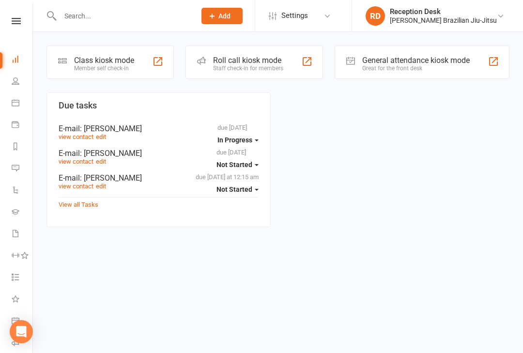
click at [85, 65] on div "Member self check-in" at bounding box center [104, 68] width 60 height 7
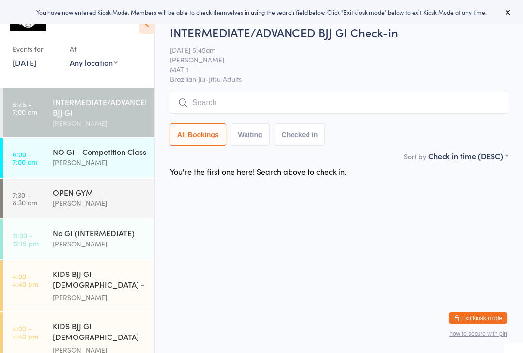
click at [195, 110] on input "search" at bounding box center [339, 102] width 338 height 22
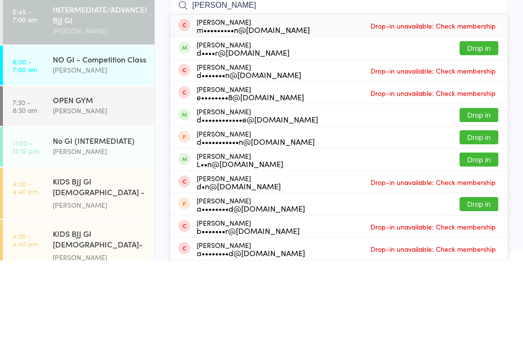
type input "[PERSON_NAME]"
click at [488, 134] on button "Drop in" at bounding box center [478, 141] width 39 height 14
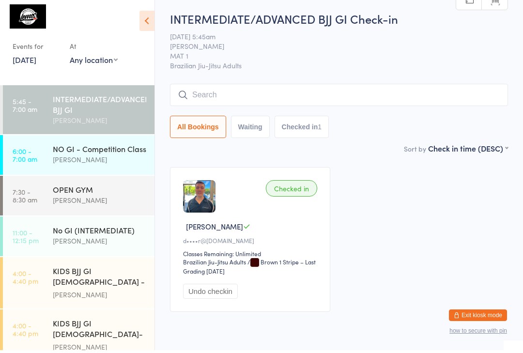
click at [354, 90] on input "search" at bounding box center [339, 98] width 338 height 22
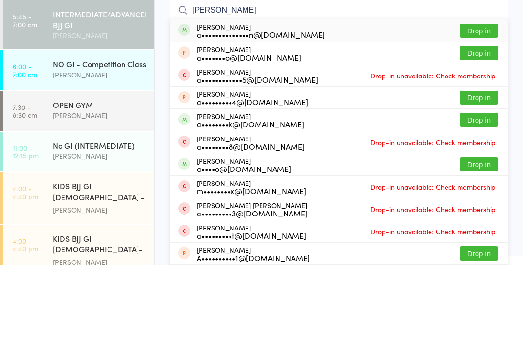
type input "[PERSON_NAME]"
click at [486, 111] on button "Drop in" at bounding box center [478, 118] width 39 height 14
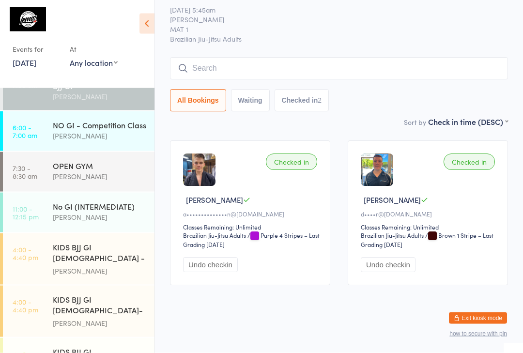
scroll to position [32, 0]
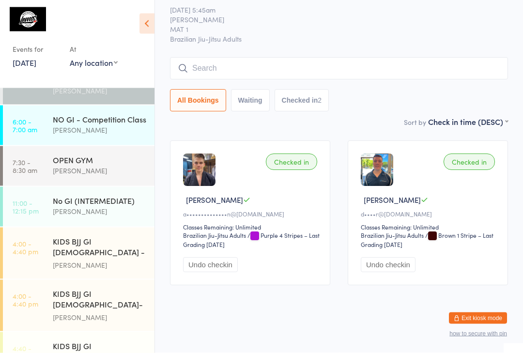
click at [77, 124] on div "NO GI - Competition Class" at bounding box center [99, 119] width 93 height 11
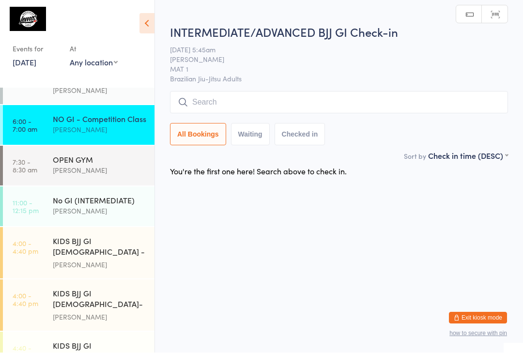
click at [207, 106] on input "search" at bounding box center [339, 102] width 338 height 22
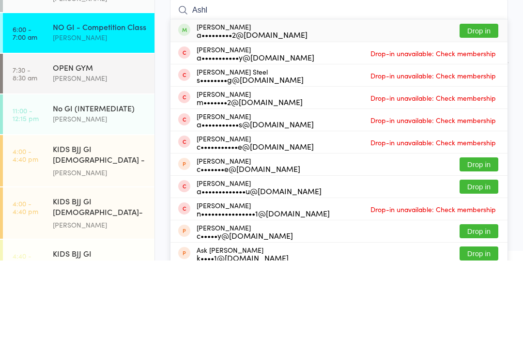
type input "Ashl"
click at [469, 116] on button "Drop in" at bounding box center [478, 123] width 39 height 14
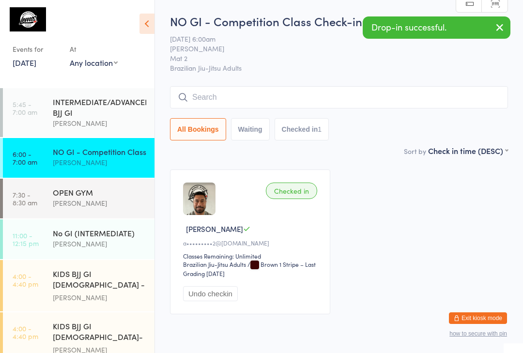
click at [36, 110] on time "5:45 - 7:00 am" at bounding box center [25, 107] width 25 height 15
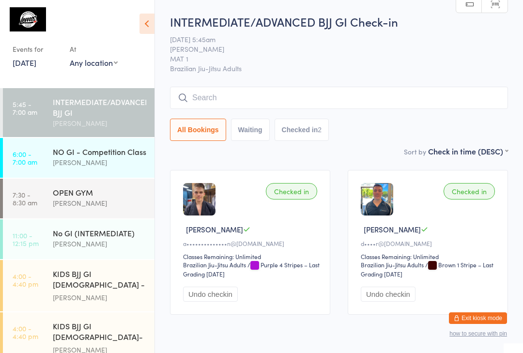
click at [242, 95] on input "search" at bounding box center [339, 98] width 338 height 22
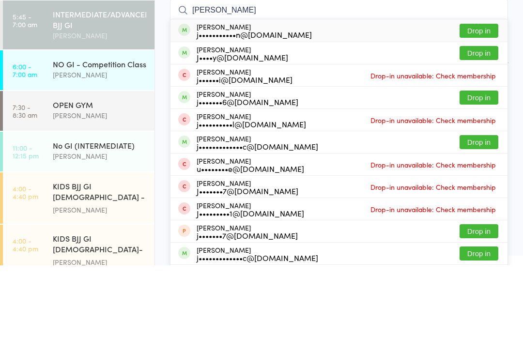
type input "[PERSON_NAME]"
click at [488, 111] on button "Drop in" at bounding box center [478, 118] width 39 height 14
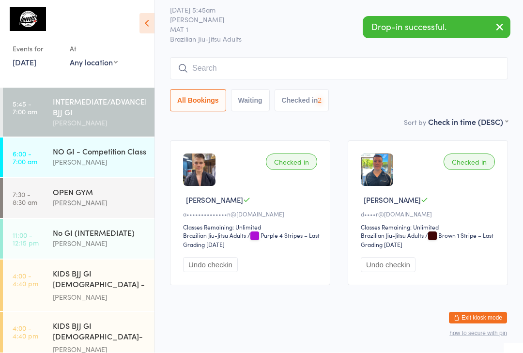
scroll to position [42, 0]
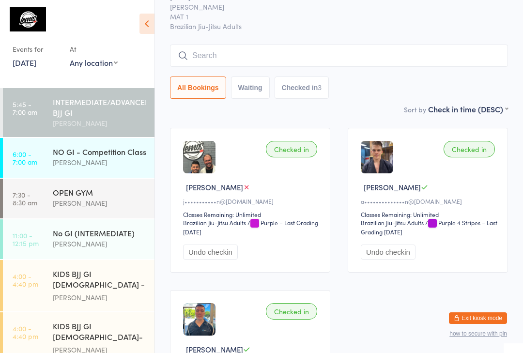
click at [126, 114] on div "INTERMEDIATE/ADVANCED BJJ GI" at bounding box center [99, 106] width 93 height 21
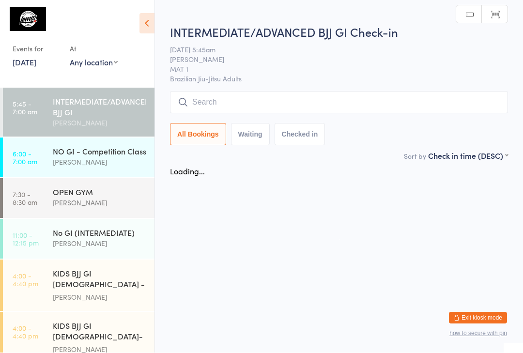
scroll to position [0, 0]
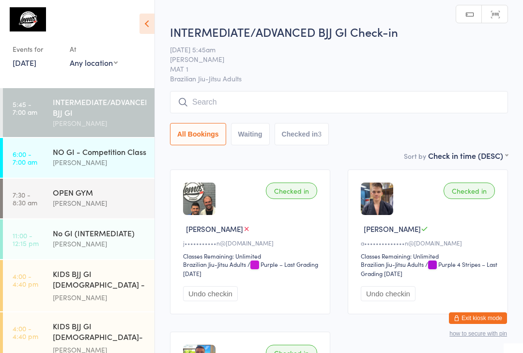
click at [269, 104] on input "search" at bounding box center [339, 102] width 338 height 22
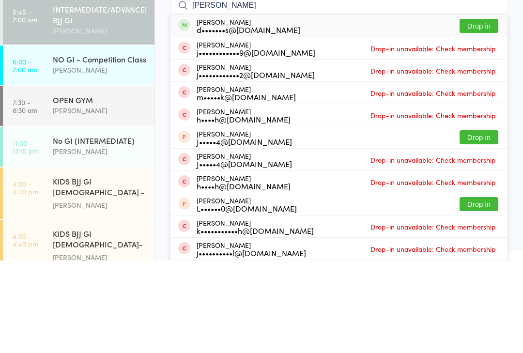
type input "[PERSON_NAME]"
click at [481, 111] on button "Drop in" at bounding box center [478, 118] width 39 height 14
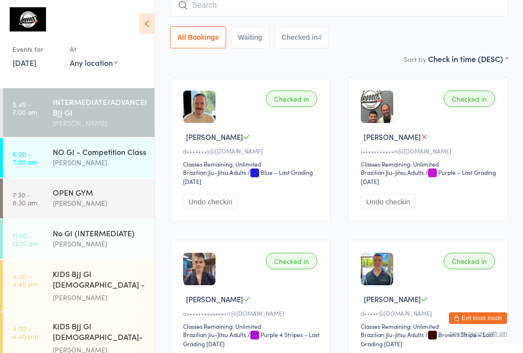
click at [100, 155] on div "NO GI - Competition Class" at bounding box center [99, 151] width 93 height 11
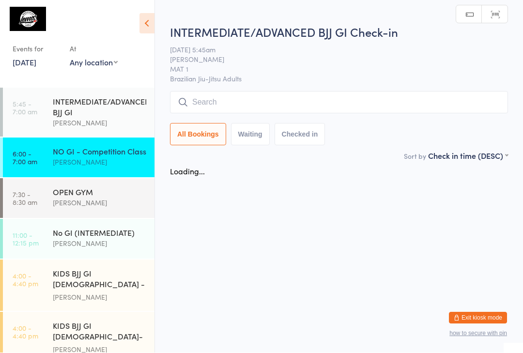
scroll to position [0, 0]
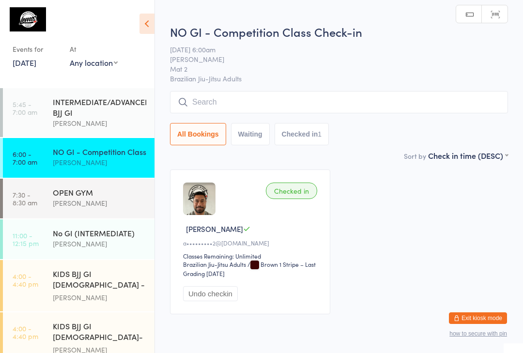
click at [351, 103] on input "search" at bounding box center [339, 102] width 338 height 22
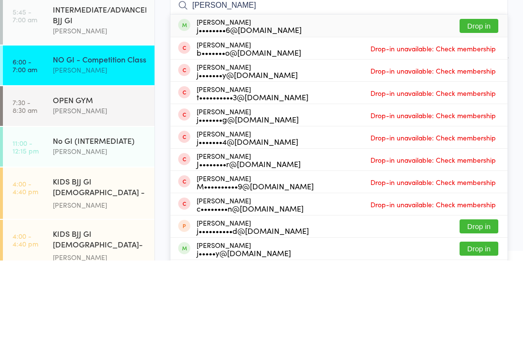
type input "[PERSON_NAME]"
click at [482, 111] on button "Drop in" at bounding box center [478, 118] width 39 height 14
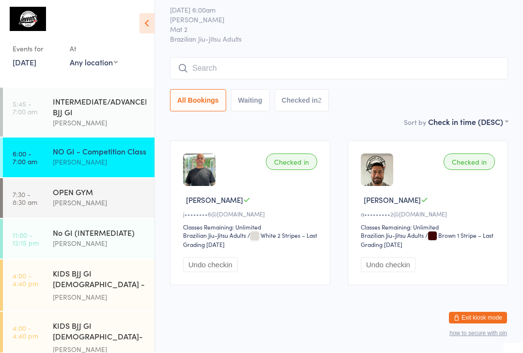
click at [284, 58] on input "search" at bounding box center [339, 69] width 338 height 22
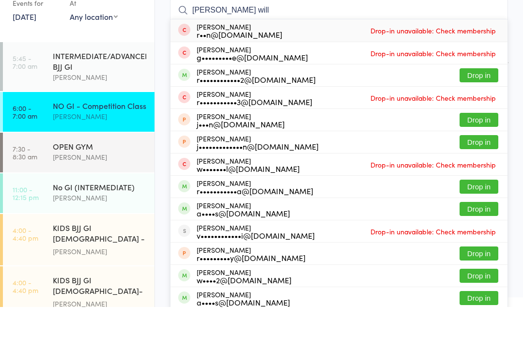
type input "[PERSON_NAME] will"
click at [431, 69] on span "Drop-in unavailable: Check membership" at bounding box center [433, 76] width 130 height 15
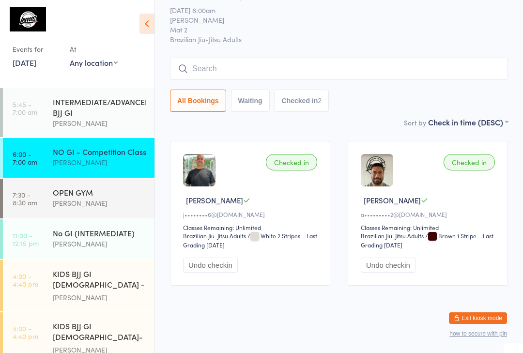
click at [377, 59] on input "search" at bounding box center [339, 69] width 338 height 22
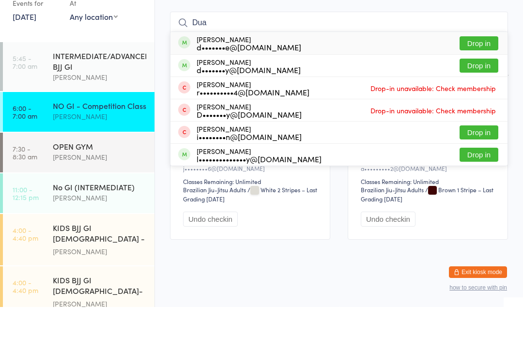
type input "Dua"
click at [481, 82] on button "Drop in" at bounding box center [478, 89] width 39 height 14
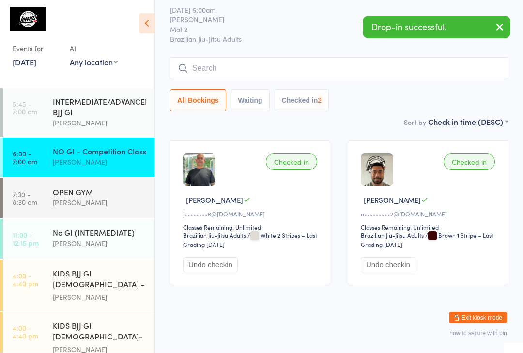
scroll to position [42, 0]
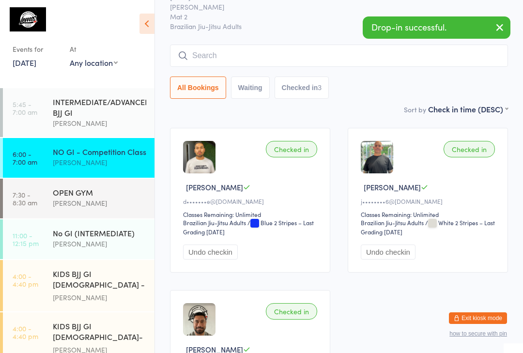
click at [31, 60] on link "[DATE]" at bounding box center [25, 62] width 24 height 11
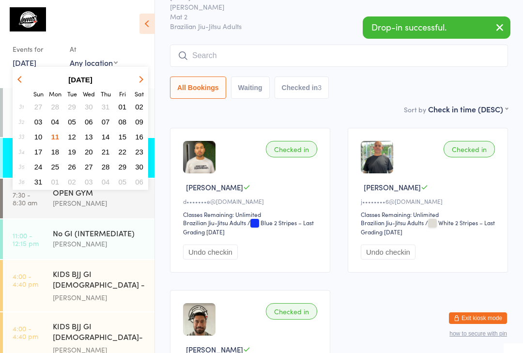
click at [105, 120] on span "07" at bounding box center [106, 122] width 8 height 8
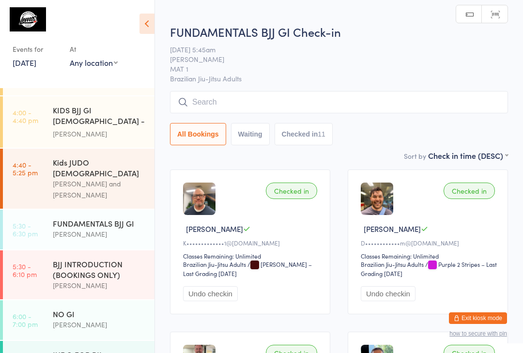
scroll to position [215, 0]
click at [116, 319] on div "[PERSON_NAME]" at bounding box center [99, 324] width 93 height 11
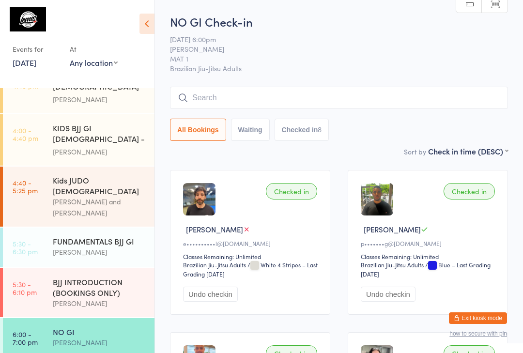
click at [317, 91] on input "search" at bounding box center [339, 98] width 338 height 22
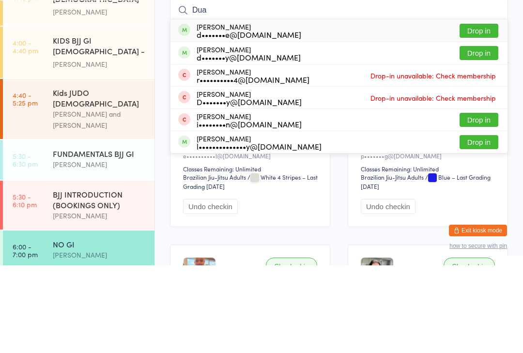
type input "Dua"
click at [480, 111] on button "Drop in" at bounding box center [478, 118] width 39 height 14
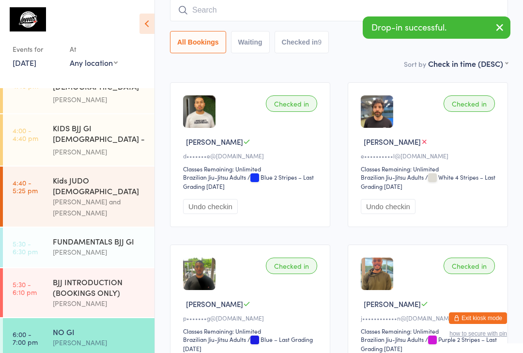
click at [36, 62] on link "[DATE]" at bounding box center [25, 62] width 24 height 11
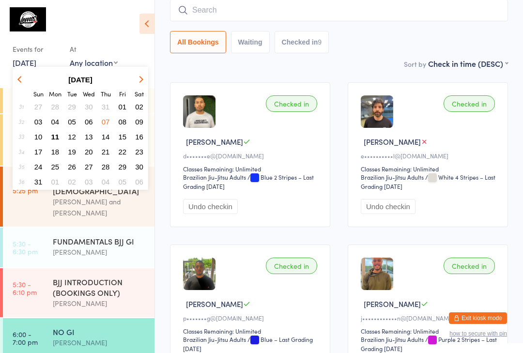
click at [56, 137] on span "11" at bounding box center [55, 137] width 8 height 8
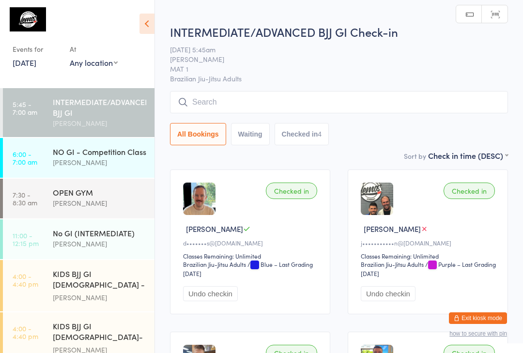
click at [52, 162] on link "6:00 - 7:00 am NO GI - Competition Class [PERSON_NAME]" at bounding box center [78, 158] width 151 height 40
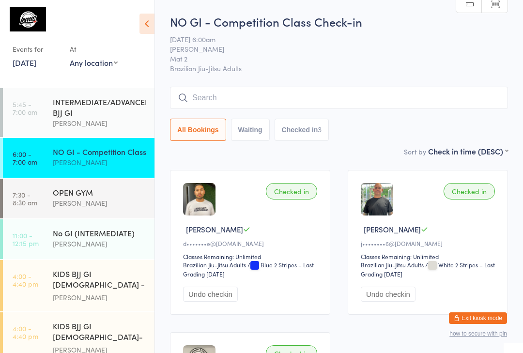
click at [360, 100] on input "search" at bounding box center [339, 98] width 338 height 22
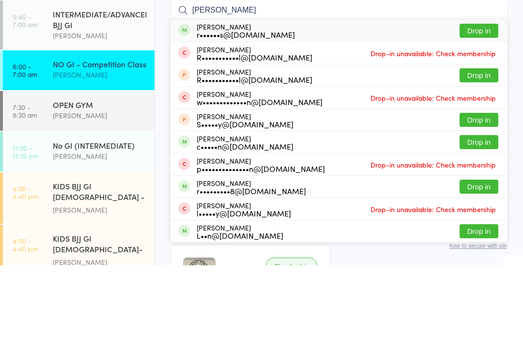
type input "[PERSON_NAME]"
click at [472, 111] on button "Drop in" at bounding box center [478, 118] width 39 height 14
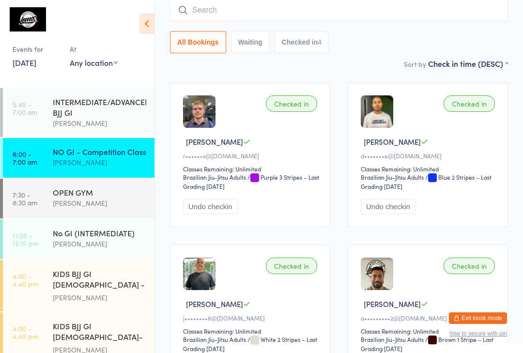
click at [257, 15] on input "search" at bounding box center [339, 10] width 338 height 22
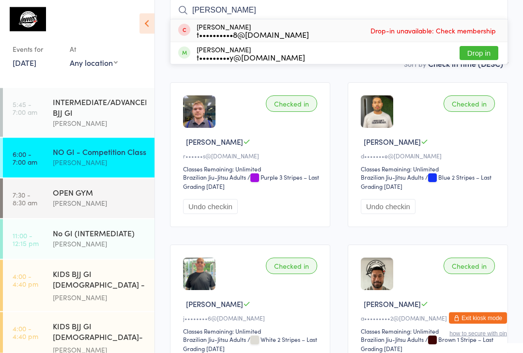
type input "[PERSON_NAME]"
click at [294, 51] on div "[PERSON_NAME] Fraullen t•••••••••y@[DOMAIN_NAME] Drop in" at bounding box center [338, 54] width 337 height 22
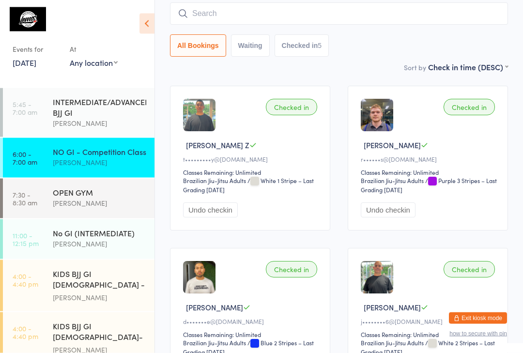
scroll to position [0, 0]
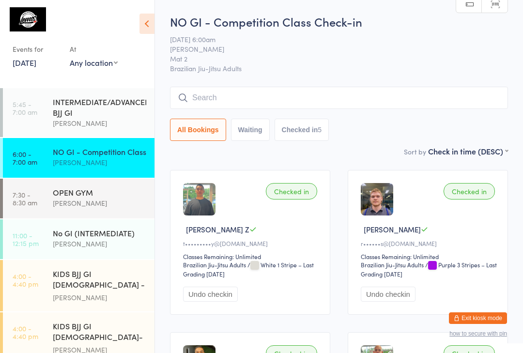
click at [208, 97] on input "search" at bounding box center [339, 98] width 338 height 22
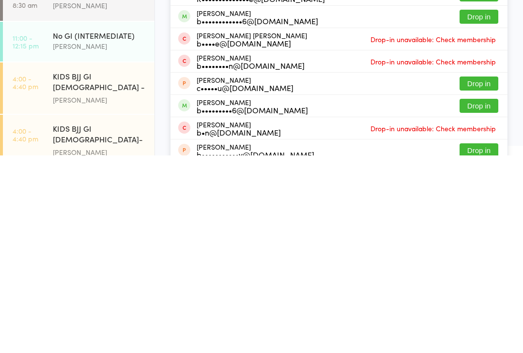
scroll to position [61, 0]
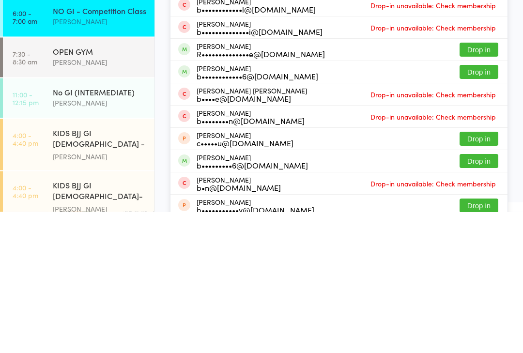
type input "[PERSON_NAME]"
click at [482, 206] on button "Drop in" at bounding box center [478, 213] width 39 height 14
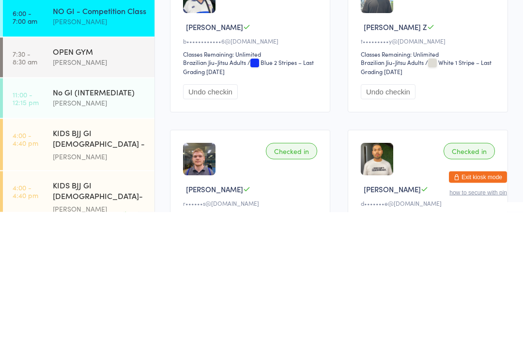
scroll to position [13, 0]
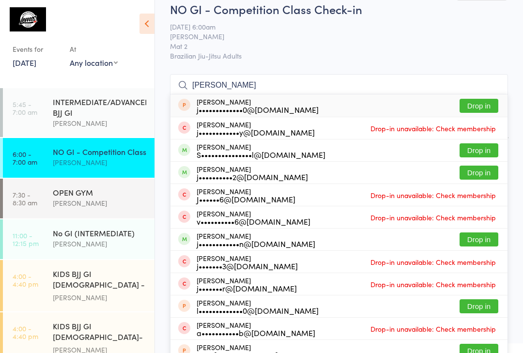
type input "[PERSON_NAME]"
click at [489, 146] on button "Drop in" at bounding box center [478, 150] width 39 height 14
